Goal: Transaction & Acquisition: Purchase product/service

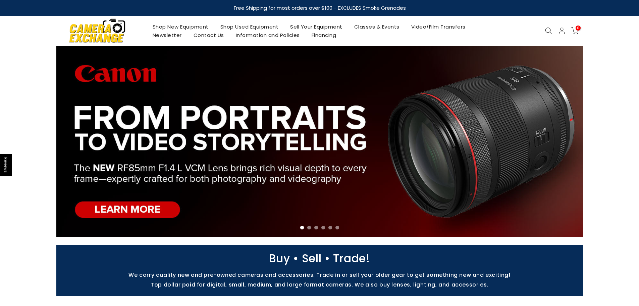
click at [549, 31] on icon at bounding box center [548, 30] width 7 height 7
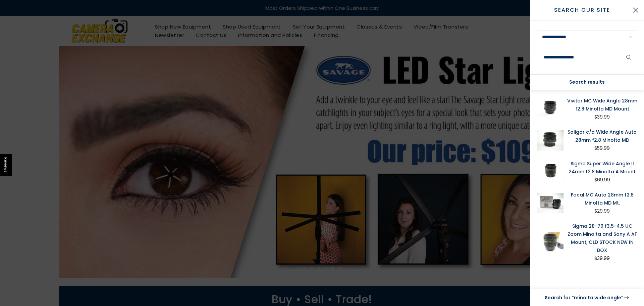
type input "**********"
click at [625, 57] on button "submit" at bounding box center [629, 57] width 17 height 13
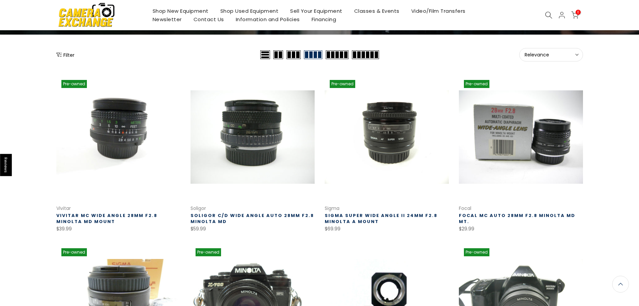
scroll to position [68, 0]
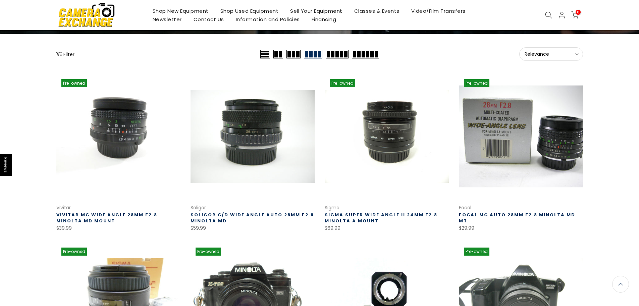
click at [518, 136] on link at bounding box center [521, 136] width 124 height 124
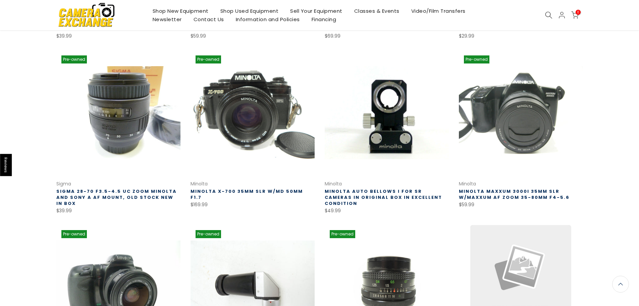
scroll to position [260, 0]
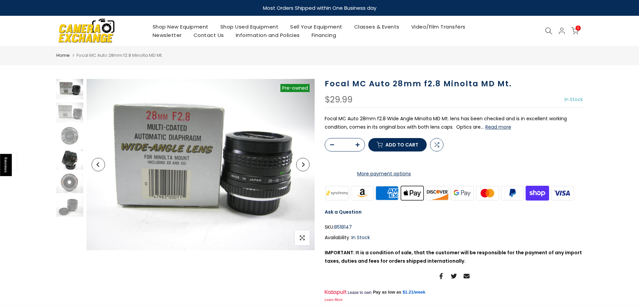
click at [71, 163] on img at bounding box center [69, 159] width 27 height 20
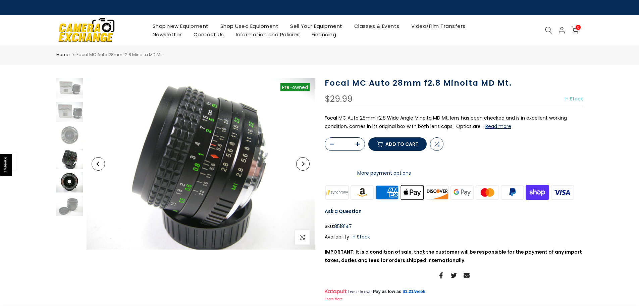
click at [67, 179] on img at bounding box center [69, 182] width 27 height 20
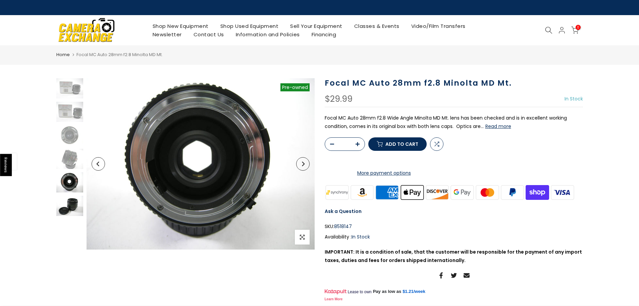
click at [67, 202] on img at bounding box center [69, 206] width 27 height 20
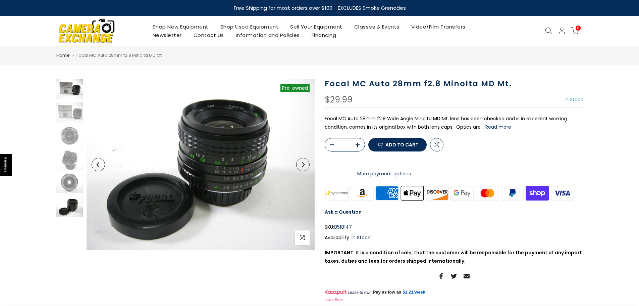
click at [70, 89] on img at bounding box center [69, 89] width 27 height 20
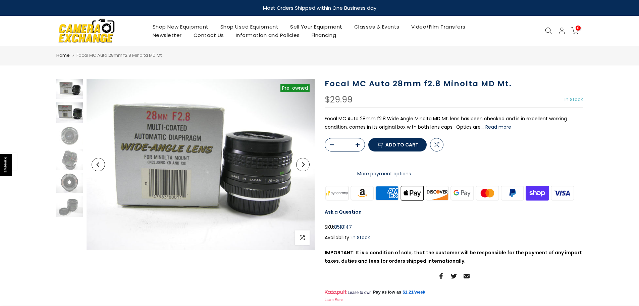
click at [67, 109] on img at bounding box center [69, 112] width 27 height 20
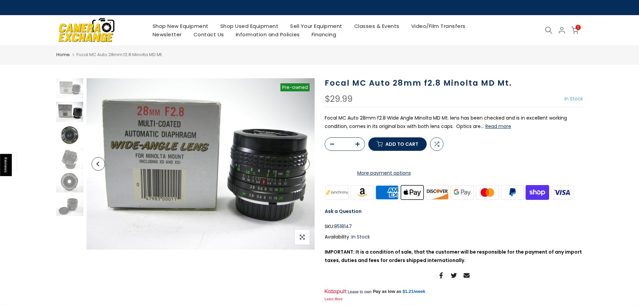
click at [73, 135] on img at bounding box center [69, 135] width 27 height 20
